Goal: Information Seeking & Learning: Stay updated

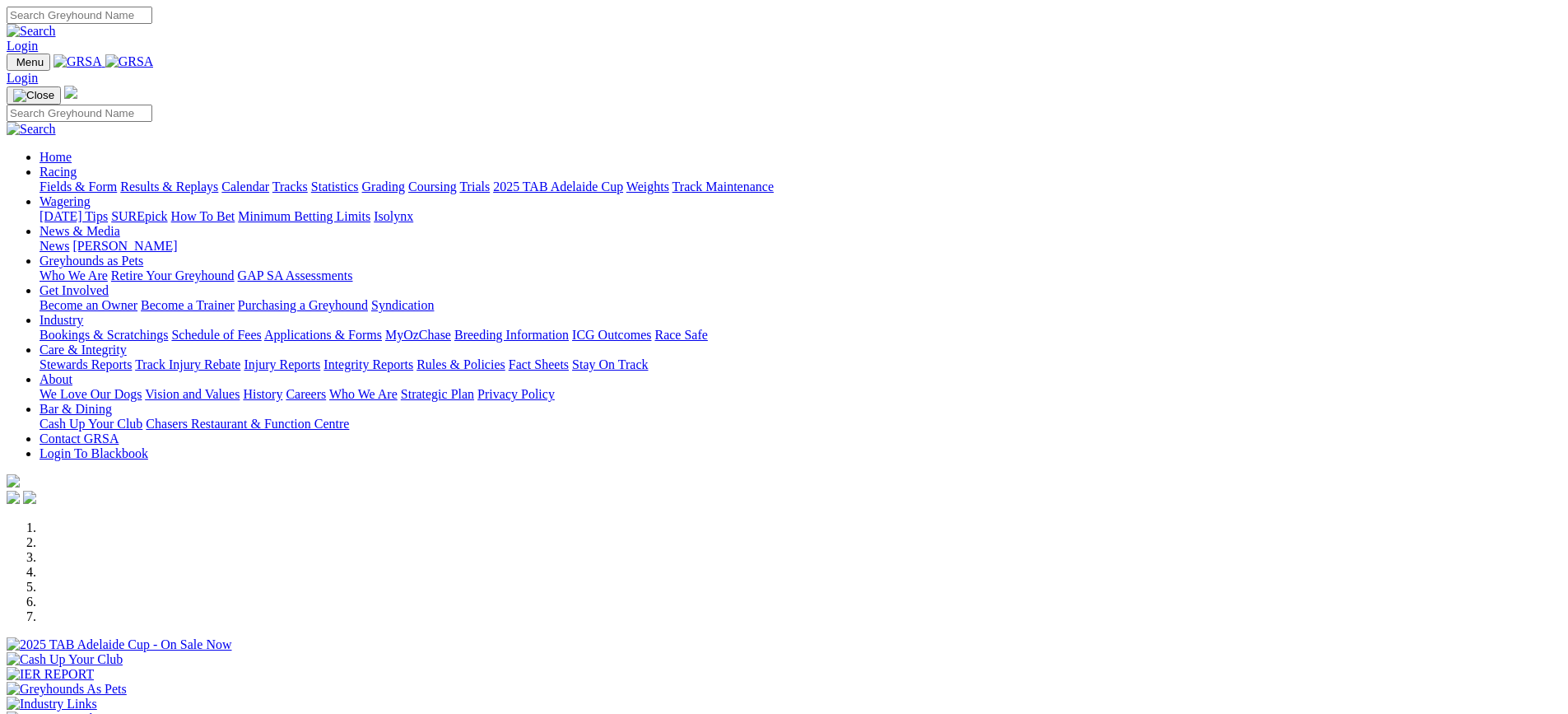
click at [120, 224] on link "News & Media" at bounding box center [79, 231] width 80 height 14
click at [69, 238] on link "News" at bounding box center [54, 245] width 30 height 14
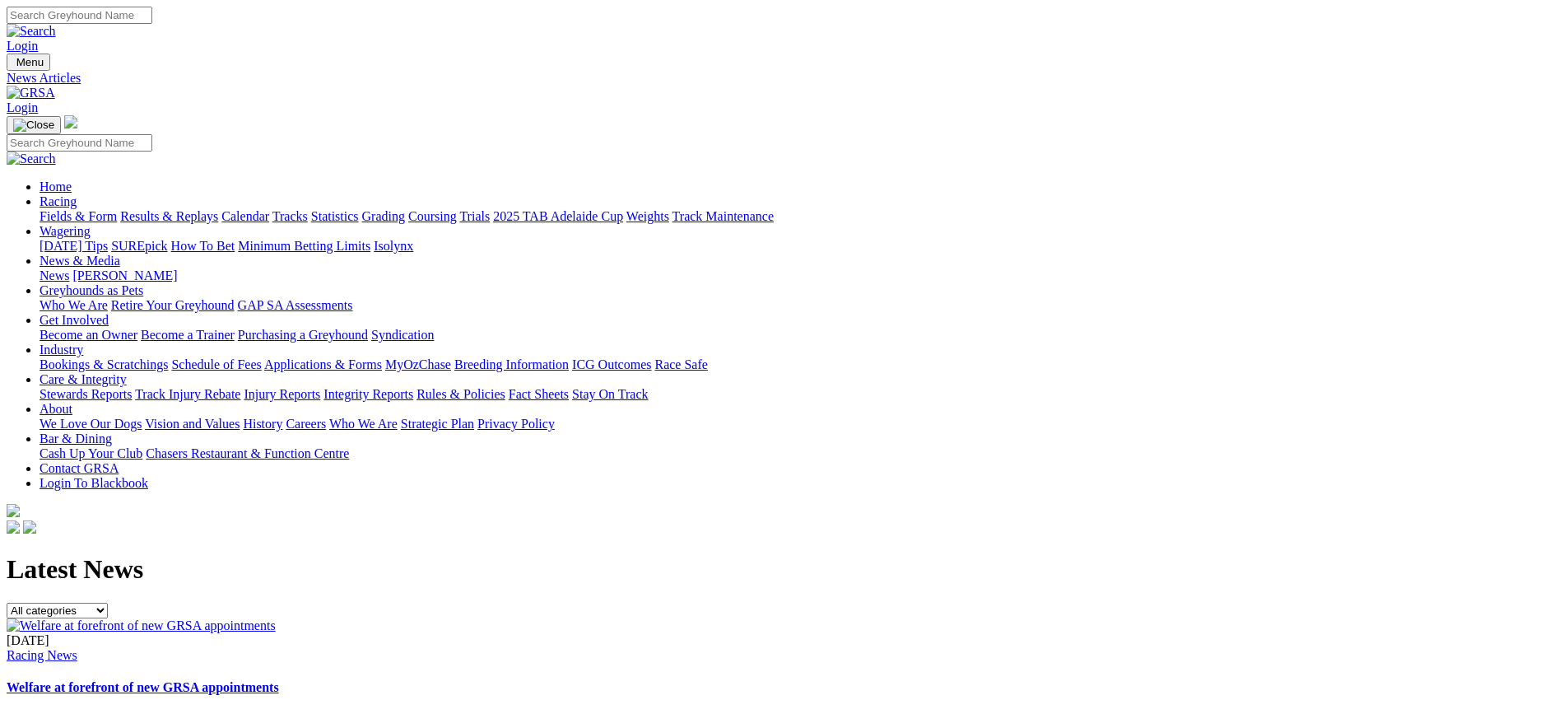
click at [108, 603] on select "All categories Racing News Media Releases Features Club News Stewards News Welf…" at bounding box center [57, 610] width 101 height 16
select select "Media Releases"
click at [108, 603] on select "All categories Racing News Media Releases Features Club News Stewards News Welf…" at bounding box center [57, 610] width 101 height 16
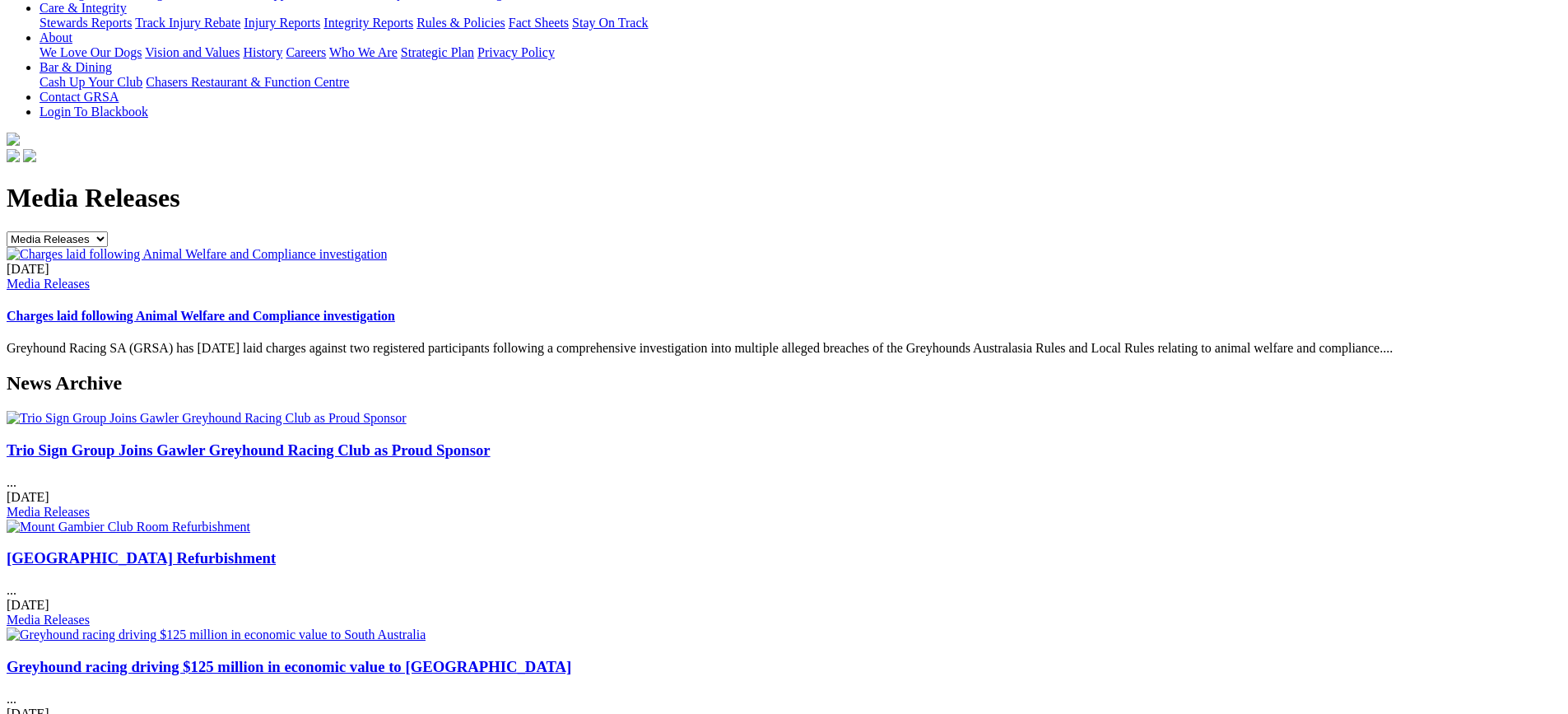
scroll to position [412, 0]
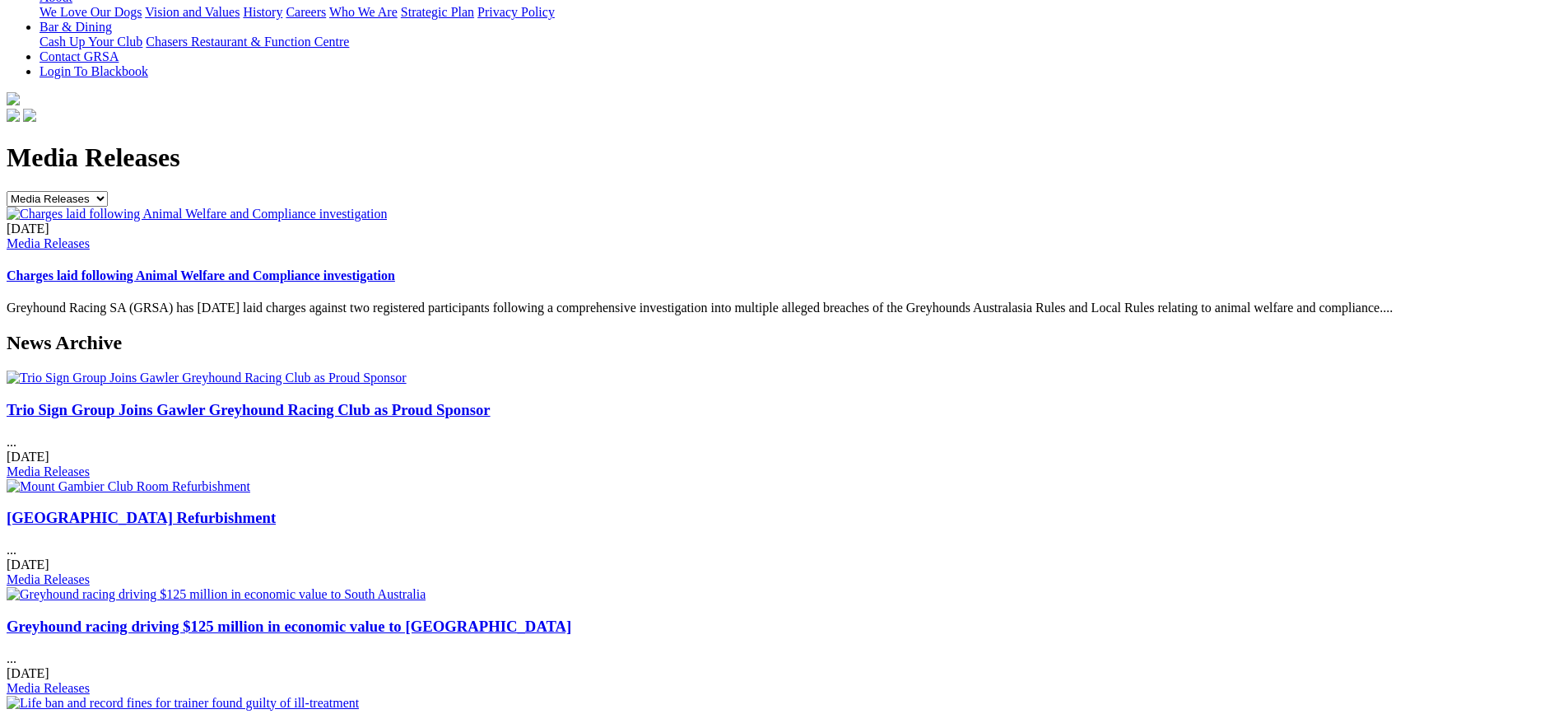
click at [572, 617] on link "Greyhound racing driving $125 million in economic value to [GEOGRAPHIC_DATA]" at bounding box center [289, 626] width 565 height 17
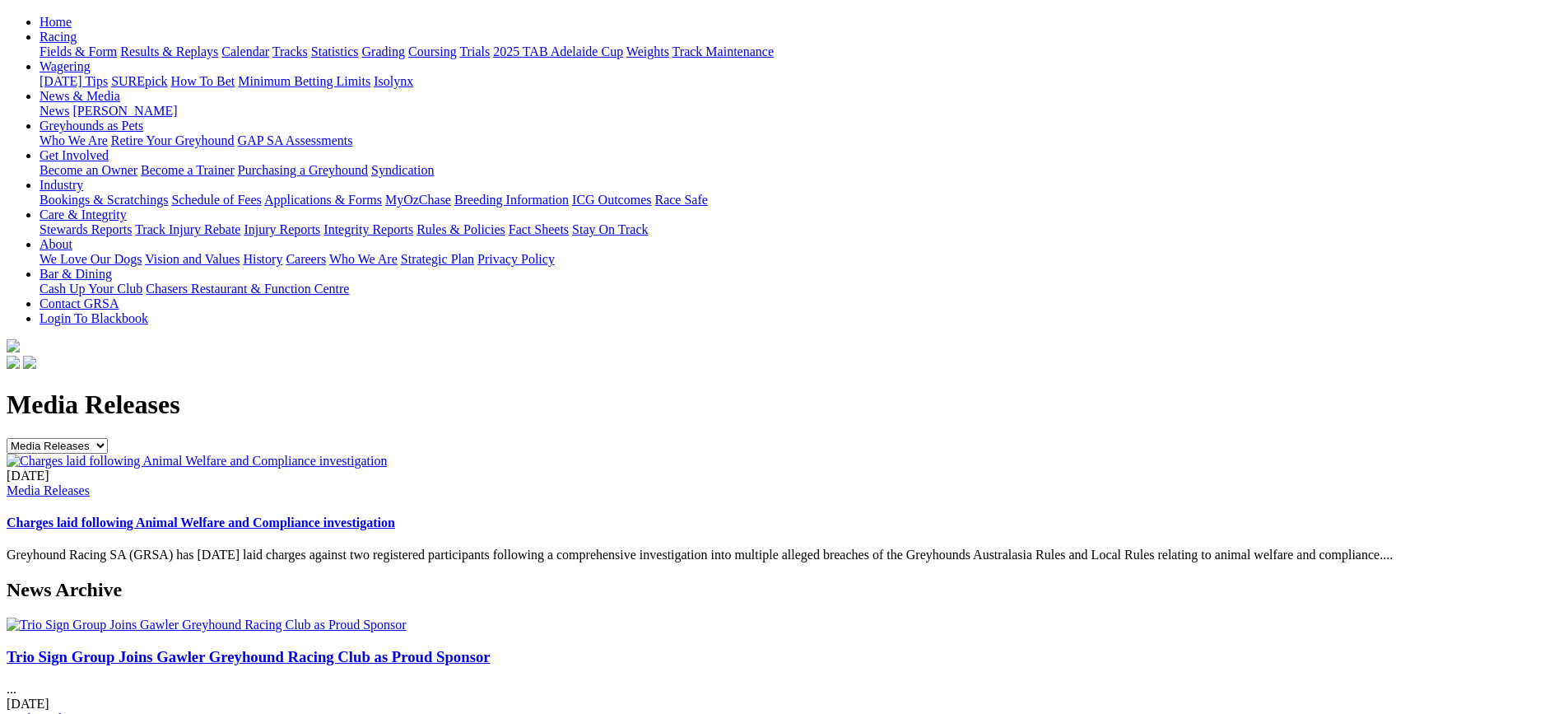
scroll to position [247, 0]
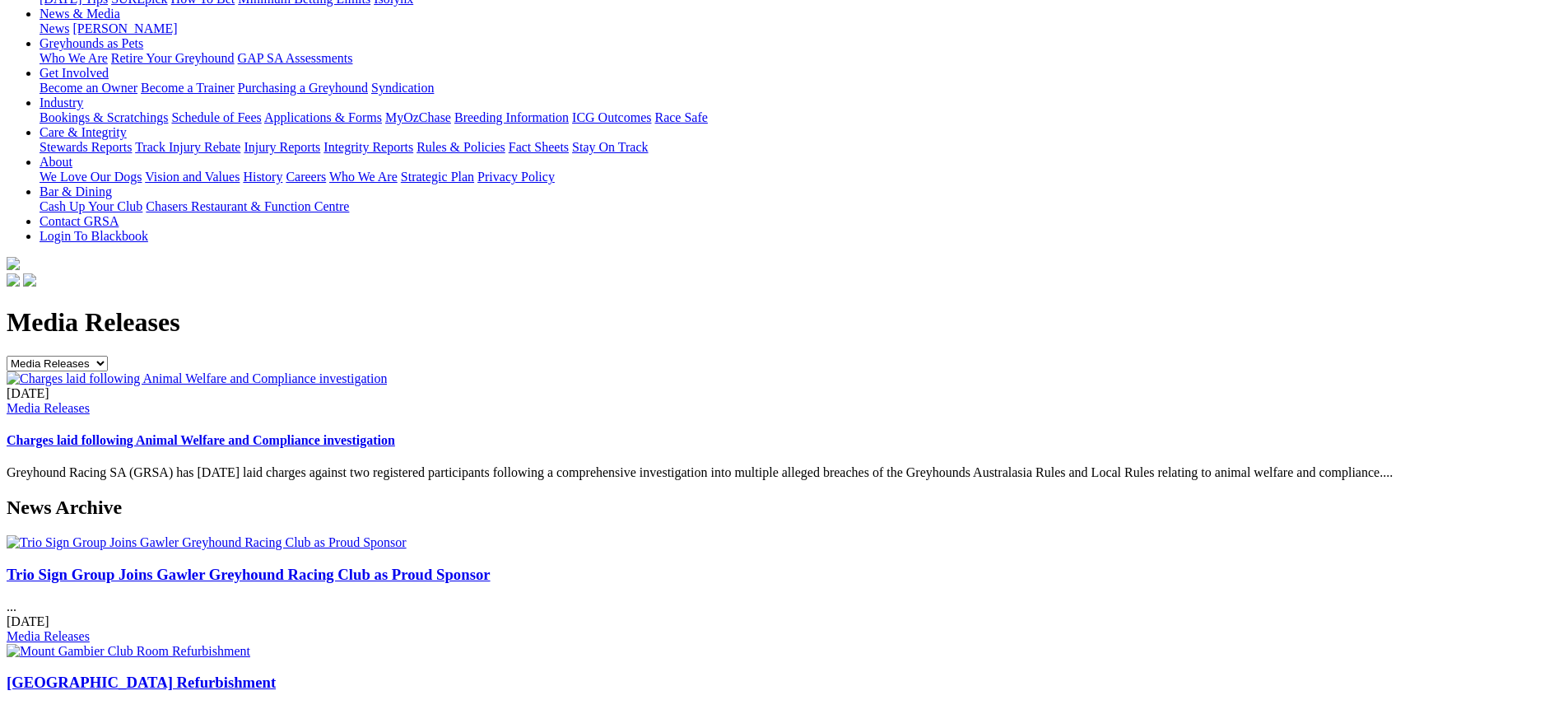
click at [347, 566] on link "Trio Sign Group Joins Gawler Greyhound Racing Club as Proud Sponsor" at bounding box center [248, 574] width 484 height 17
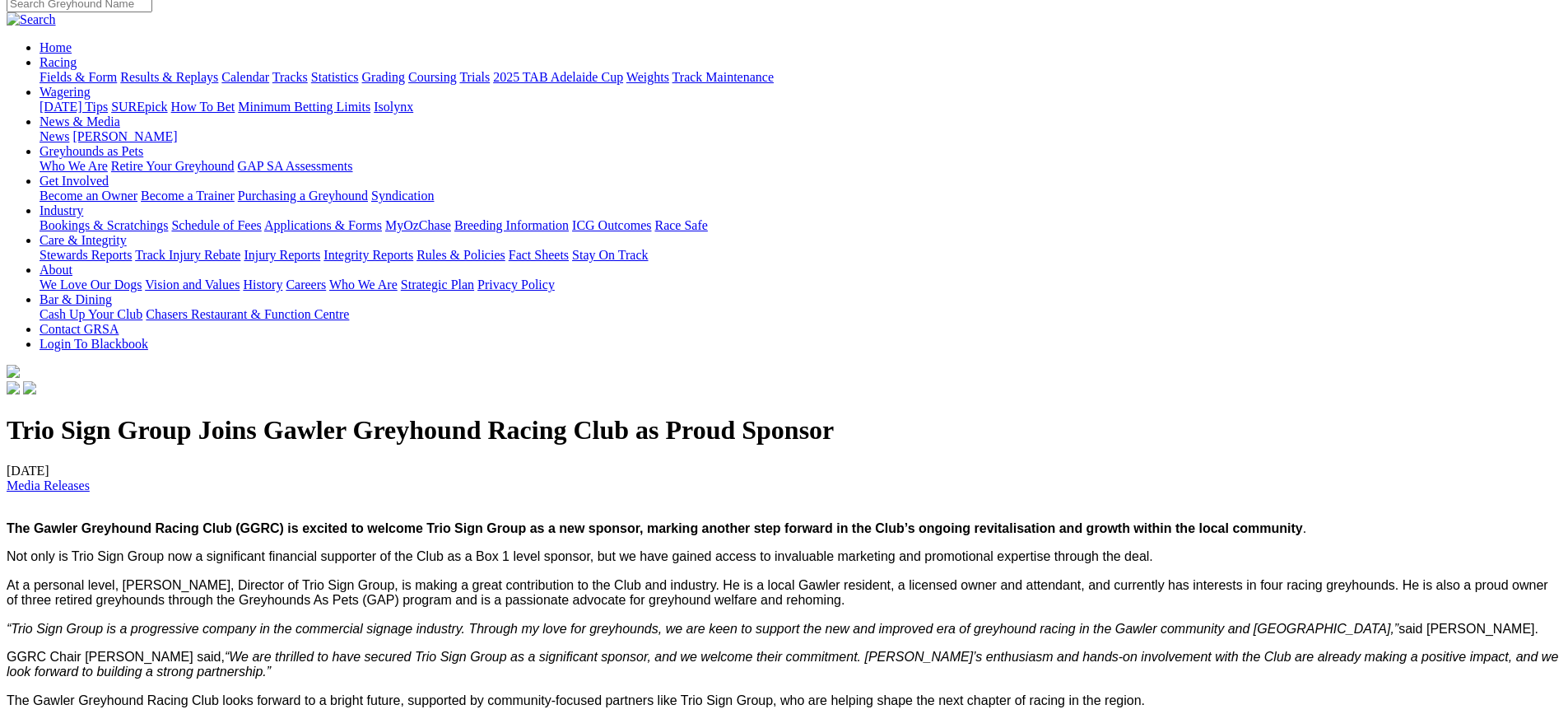
scroll to position [82, 0]
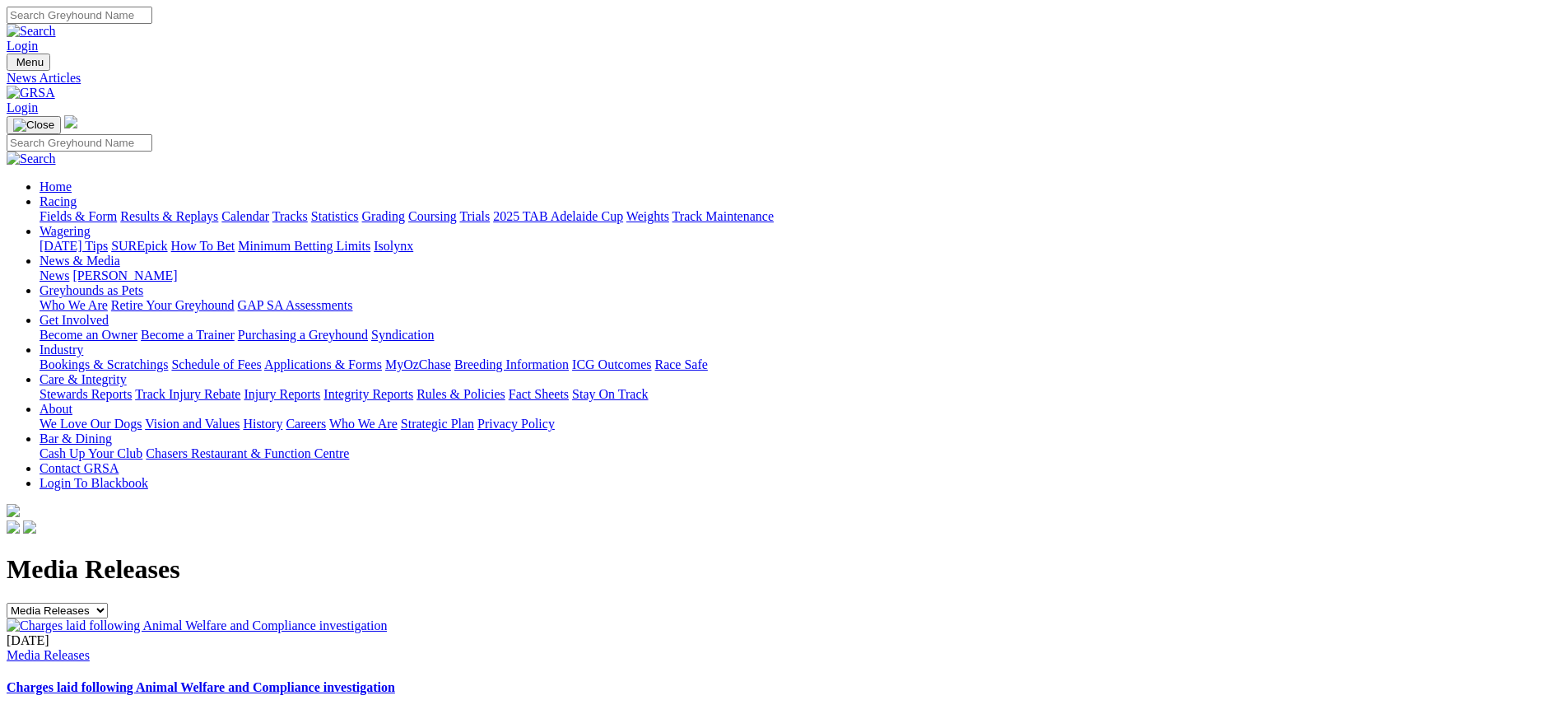
click at [108, 603] on select "All categories Racing News Media Releases Features Club News Stewards News Welf…" at bounding box center [57, 610] width 101 height 16
select select "Features"
click at [108, 603] on select "All categories Racing News Media Releases Features Club News Stewards News Welf…" at bounding box center [57, 610] width 101 height 16
select select "Media Releases"
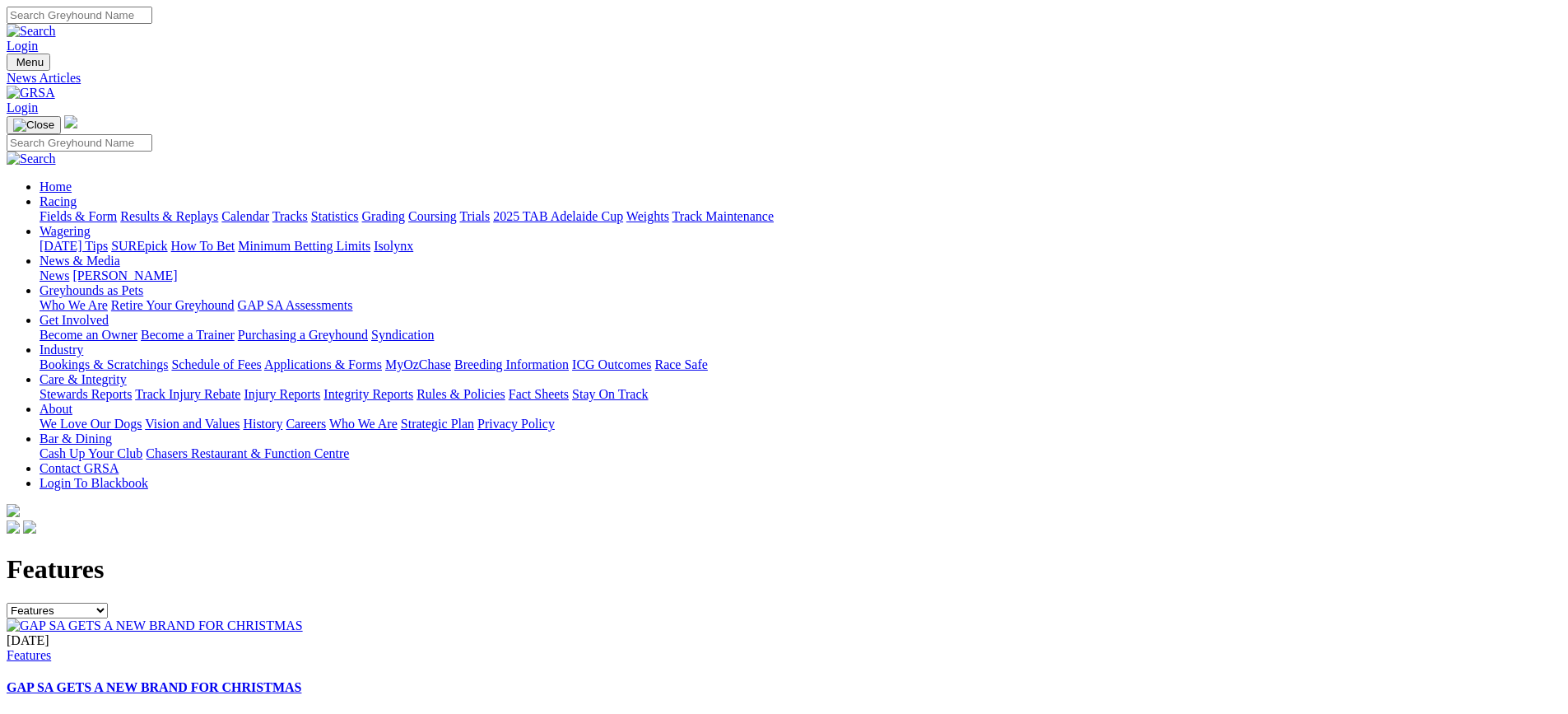
click at [108, 603] on select "All categories Racing News Media Releases Features Club News Stewards News Welf…" at bounding box center [57, 610] width 101 height 16
select select "Industry Updates"
click at [108, 603] on select "All categories Racing News Media Releases Features Club News Stewards News Welf…" at bounding box center [57, 610] width 101 height 16
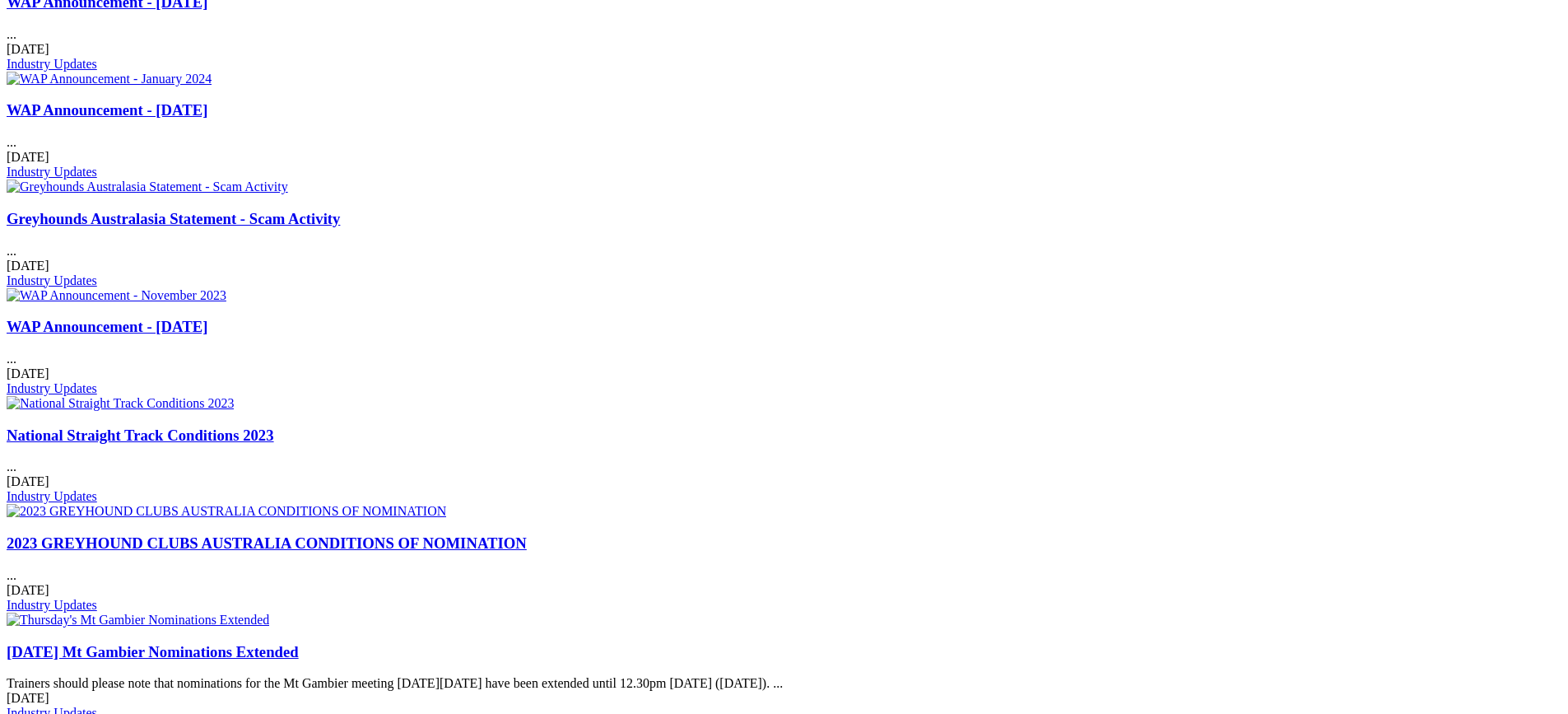
scroll to position [823, 0]
